Goal: Check status

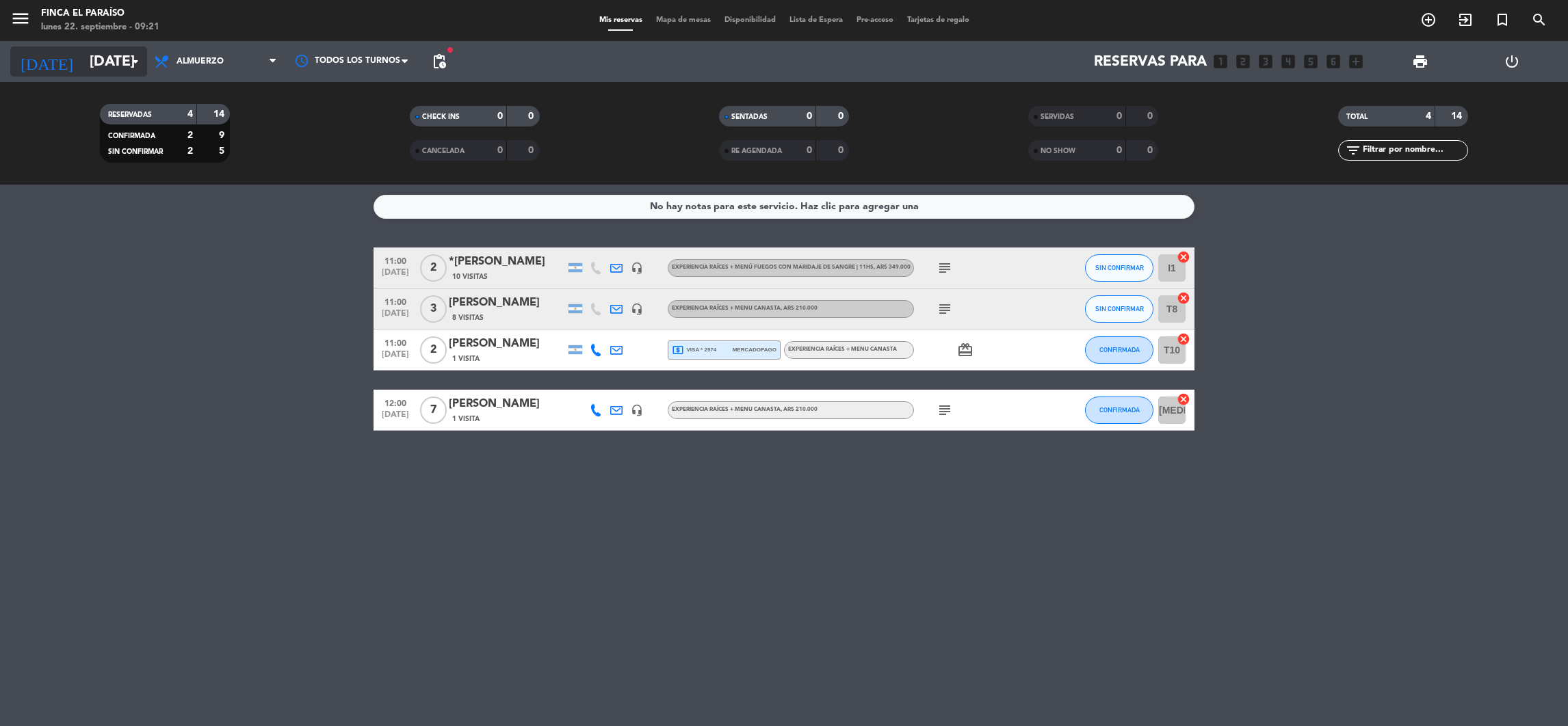
click at [118, 52] on input "[DATE]" at bounding box center [176, 62] width 188 height 30
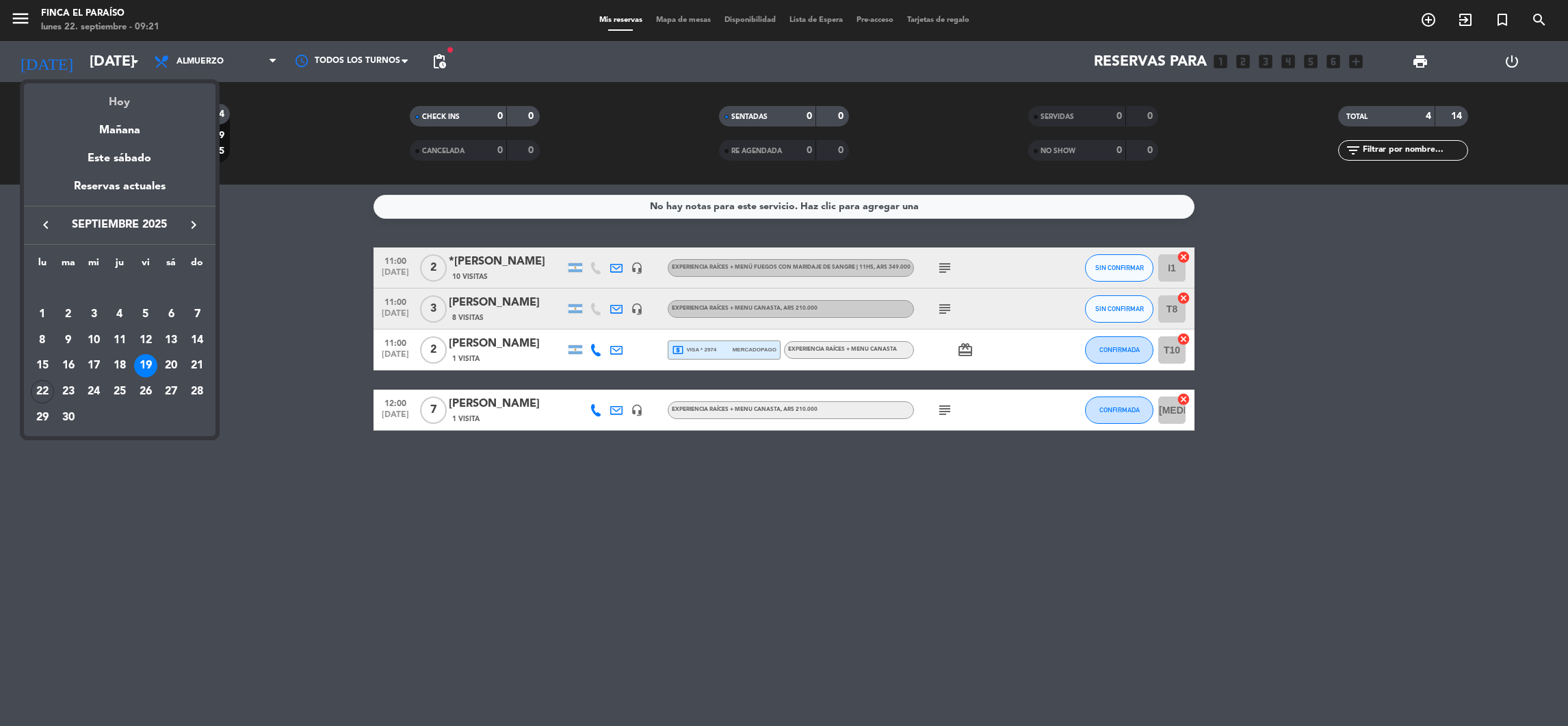
click at [113, 101] on div "Hoy" at bounding box center [119, 97] width 191 height 28
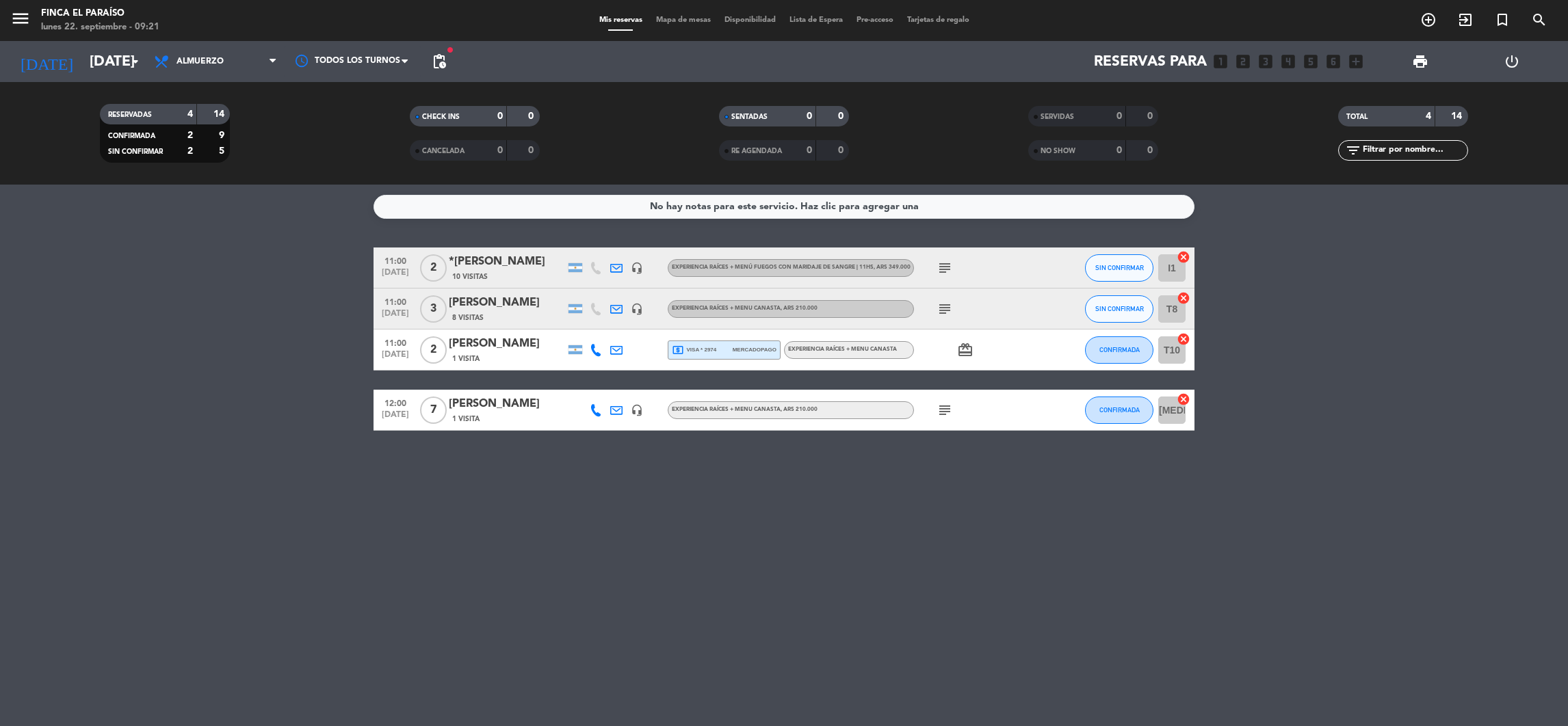
type input "[DATE]"
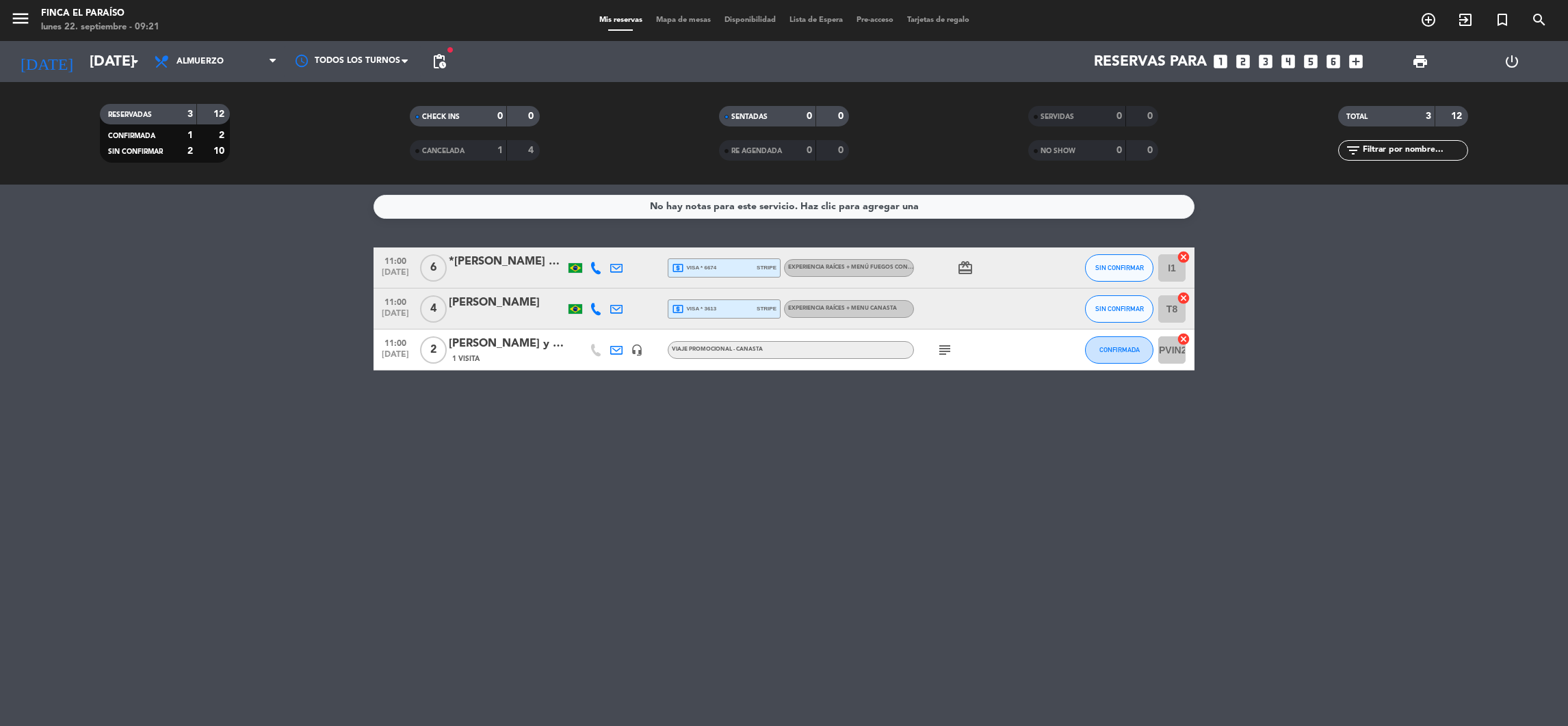
click at [943, 355] on icon "subject" at bounding box center [944, 350] width 17 height 17
click at [935, 451] on div "No hay notas para este servicio. Haz clic para agregar una 11:00 [DATE] 6 *[PER…" at bounding box center [784, 455] width 1568 height 542
click at [965, 274] on icon "card_giftcard" at bounding box center [964, 268] width 17 height 17
click at [999, 548] on div "No hay notas para este servicio. Haz clic para agregar una 11:00 [DATE] 6 *[PER…" at bounding box center [784, 455] width 1568 height 542
click at [605, 652] on div "No hay notas para este servicio. Haz clic para agregar una 11:00 [DATE] 6 *[PER…" at bounding box center [784, 455] width 1568 height 542
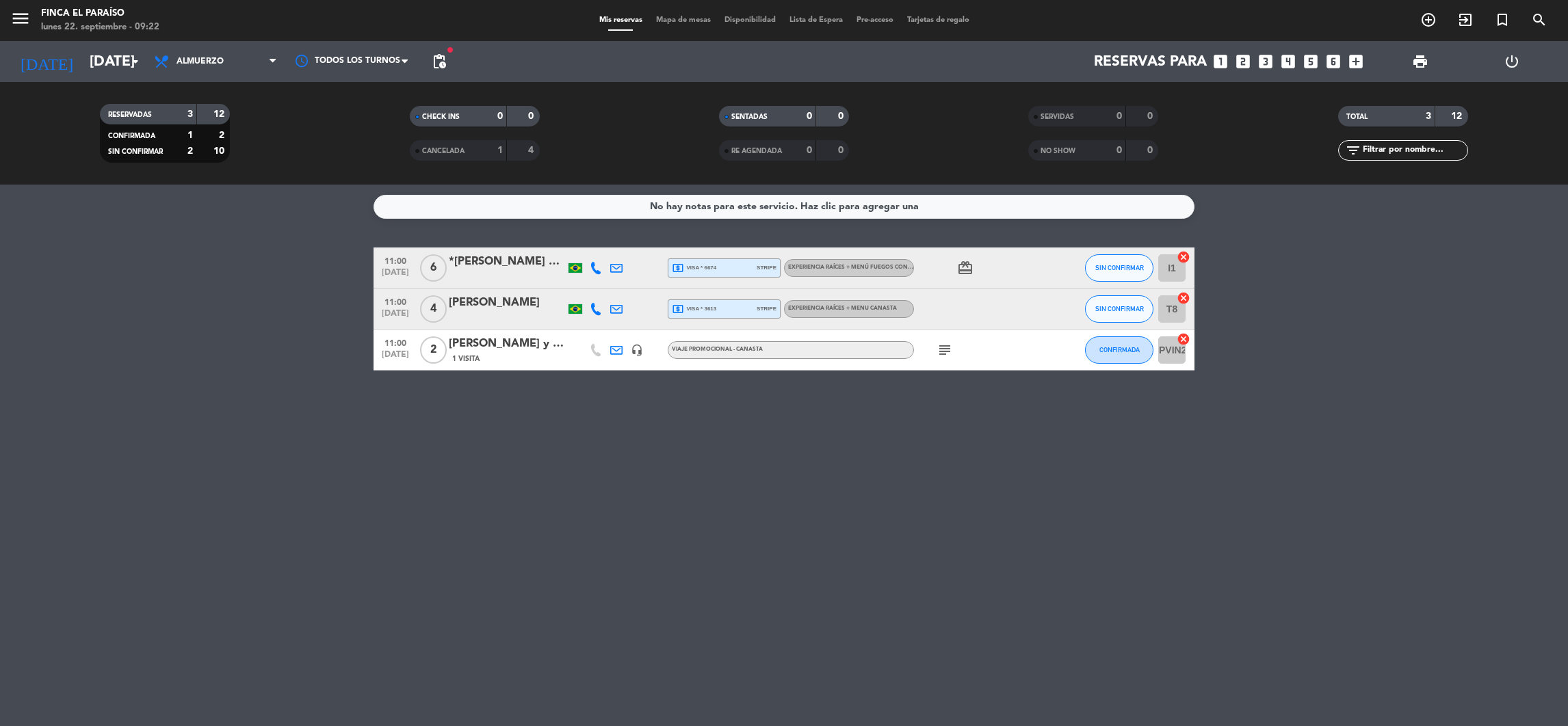
click at [1043, 549] on div "No hay notas para este servicio. Haz clic para agregar una 11:00 [DATE] 6 *[PER…" at bounding box center [784, 455] width 1568 height 542
